Goal: Subscribe to service/newsletter

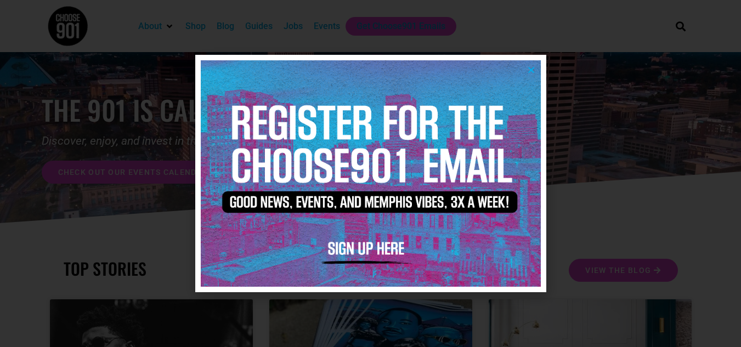
click at [536, 67] on img at bounding box center [371, 173] width 340 height 226
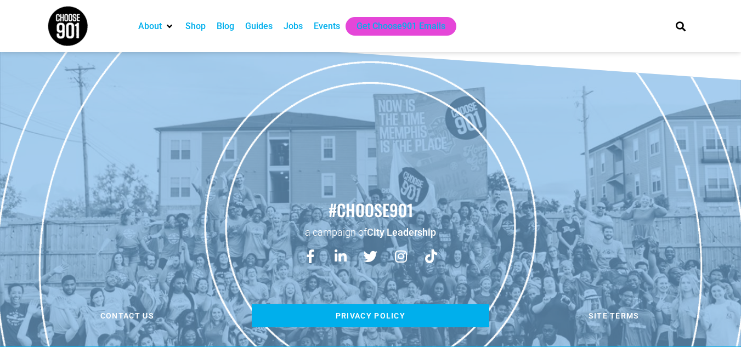
scroll to position [647, 0]
